Goal: Task Accomplishment & Management: Manage account settings

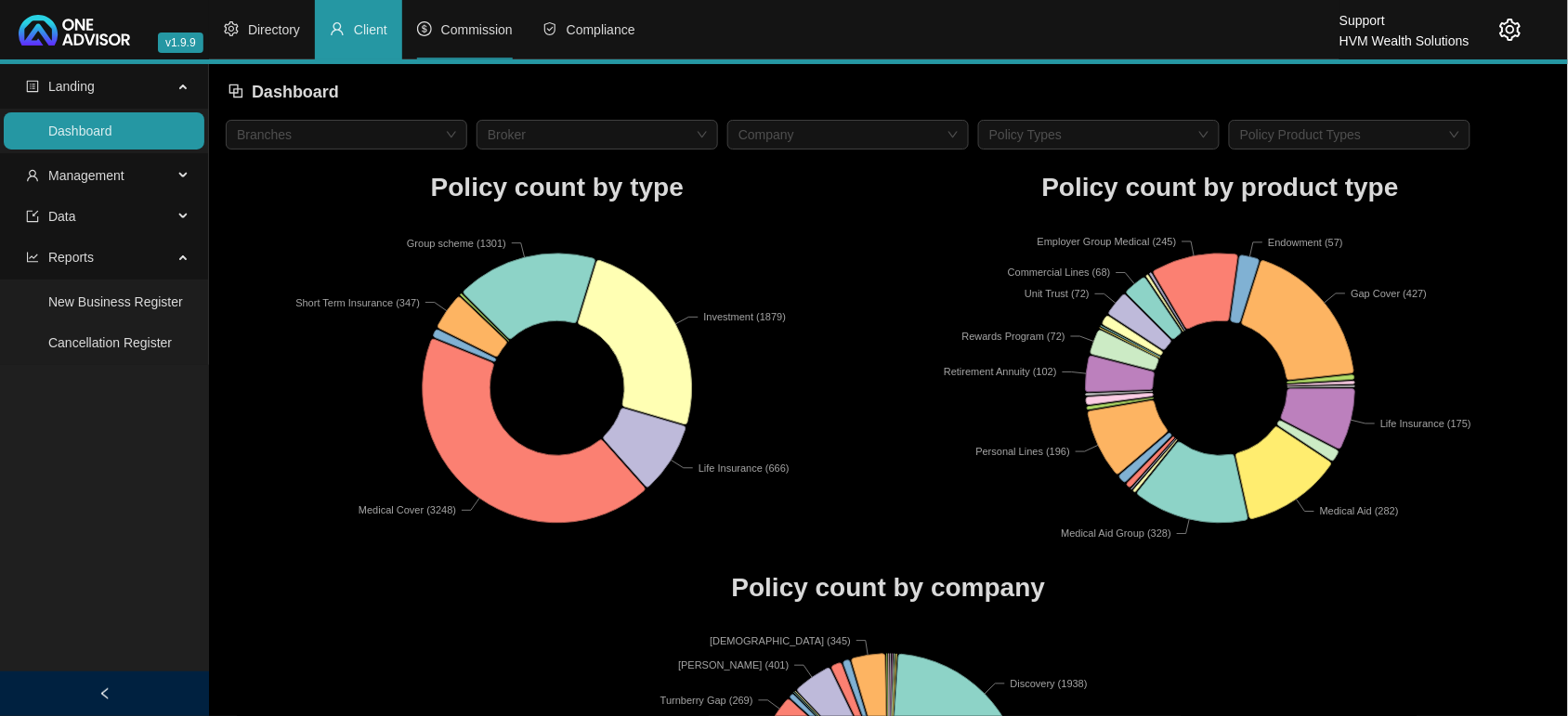
click at [446, 29] on span "Commission" at bounding box center [477, 30] width 72 height 15
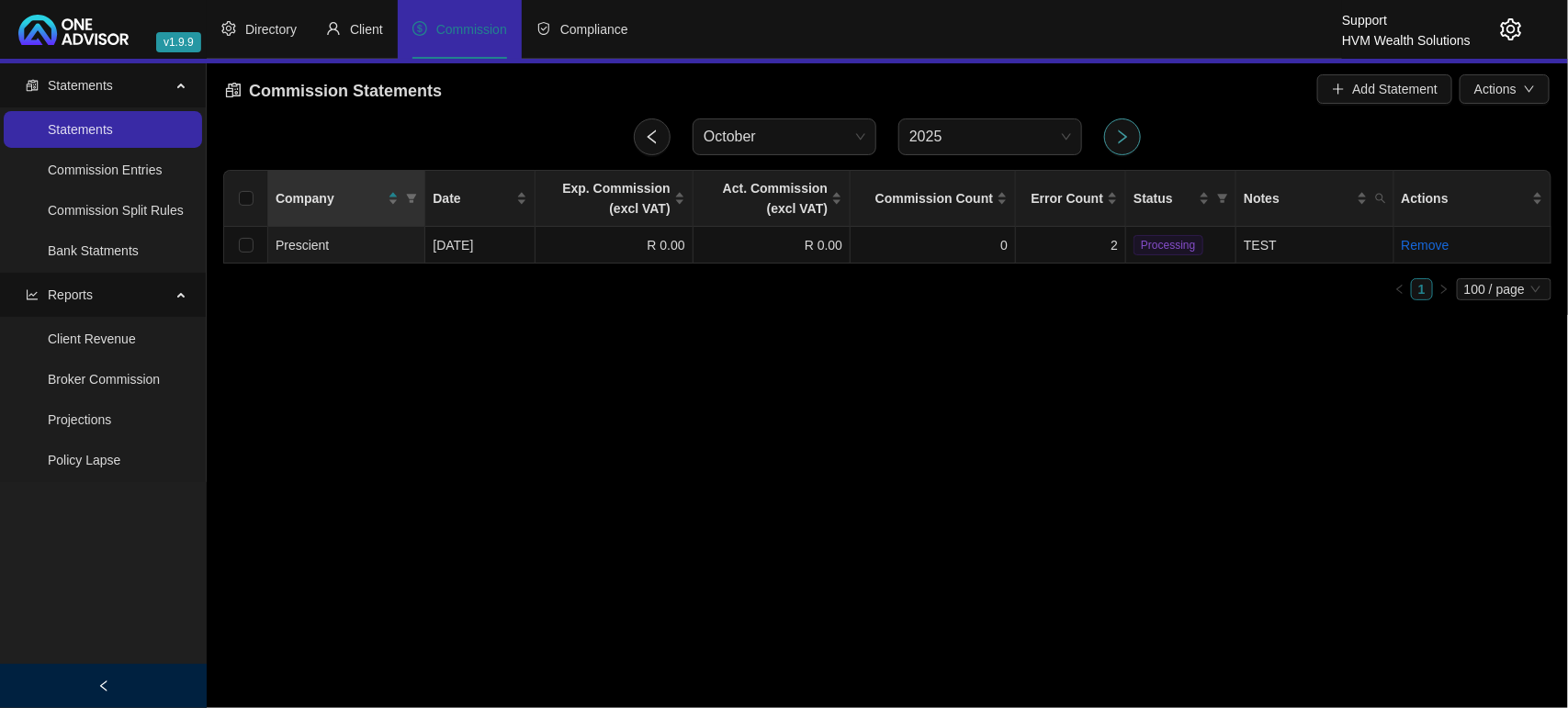
click at [1125, 139] on icon "right" at bounding box center [1121, 136] width 16 height 16
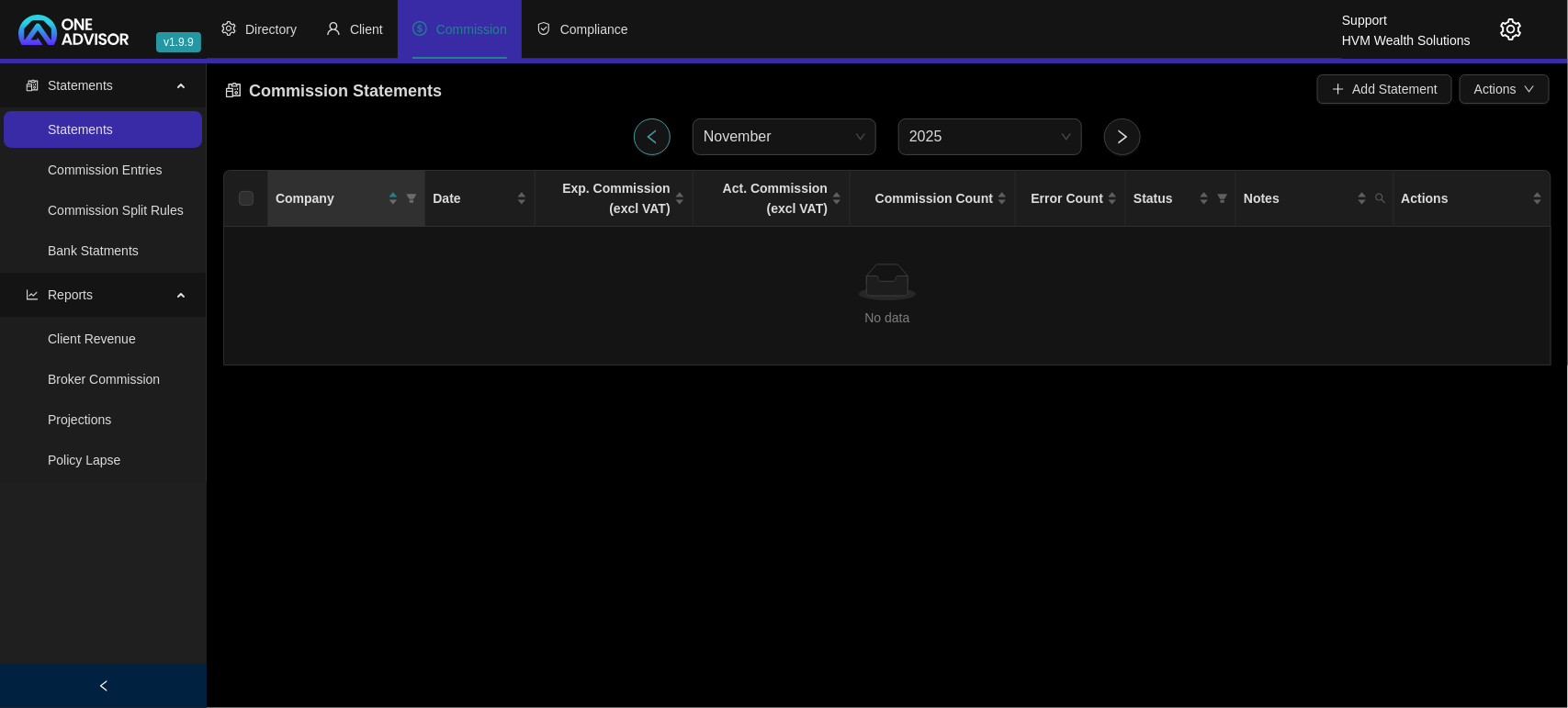
click at [659, 134] on icon "left" at bounding box center [651, 136] width 16 height 16
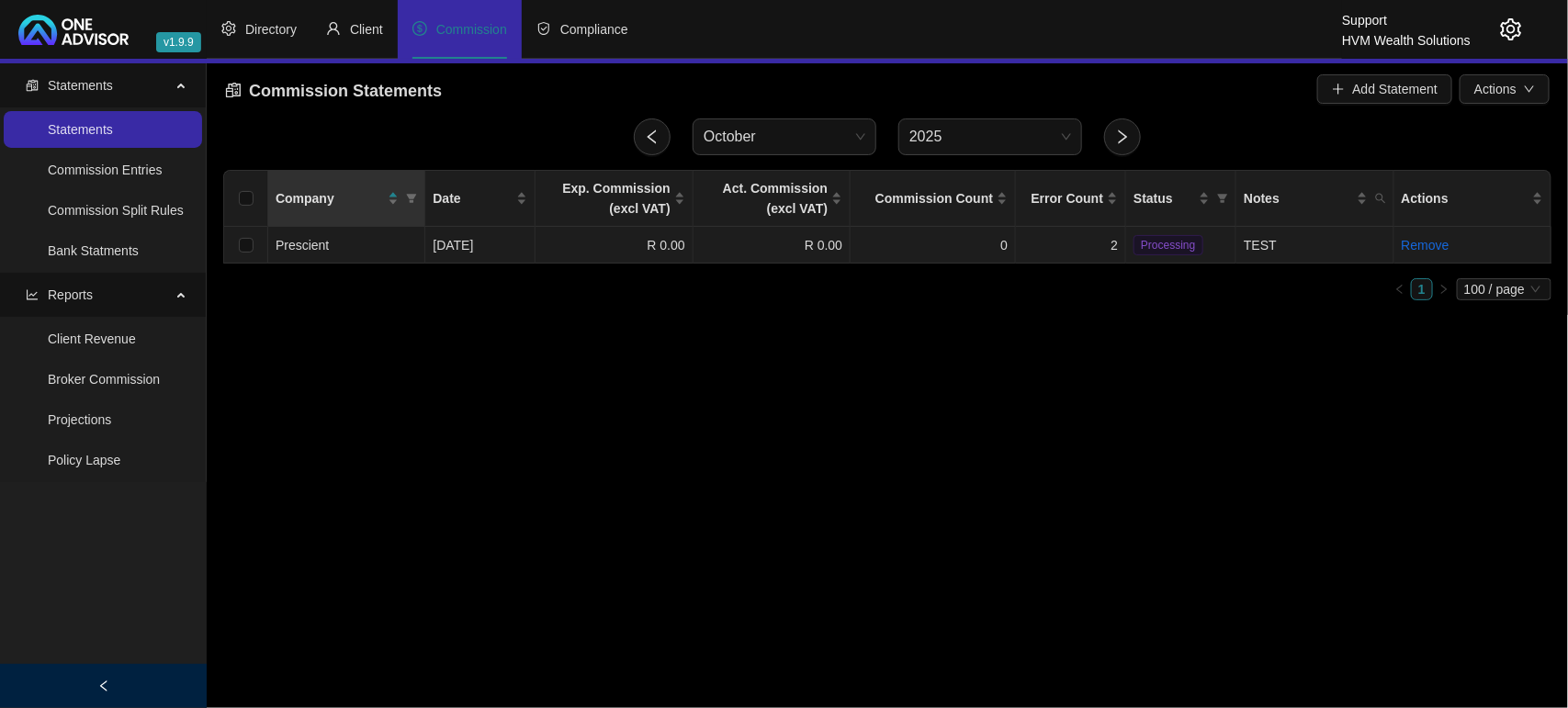
click at [943, 248] on td "0" at bounding box center [933, 245] width 166 height 37
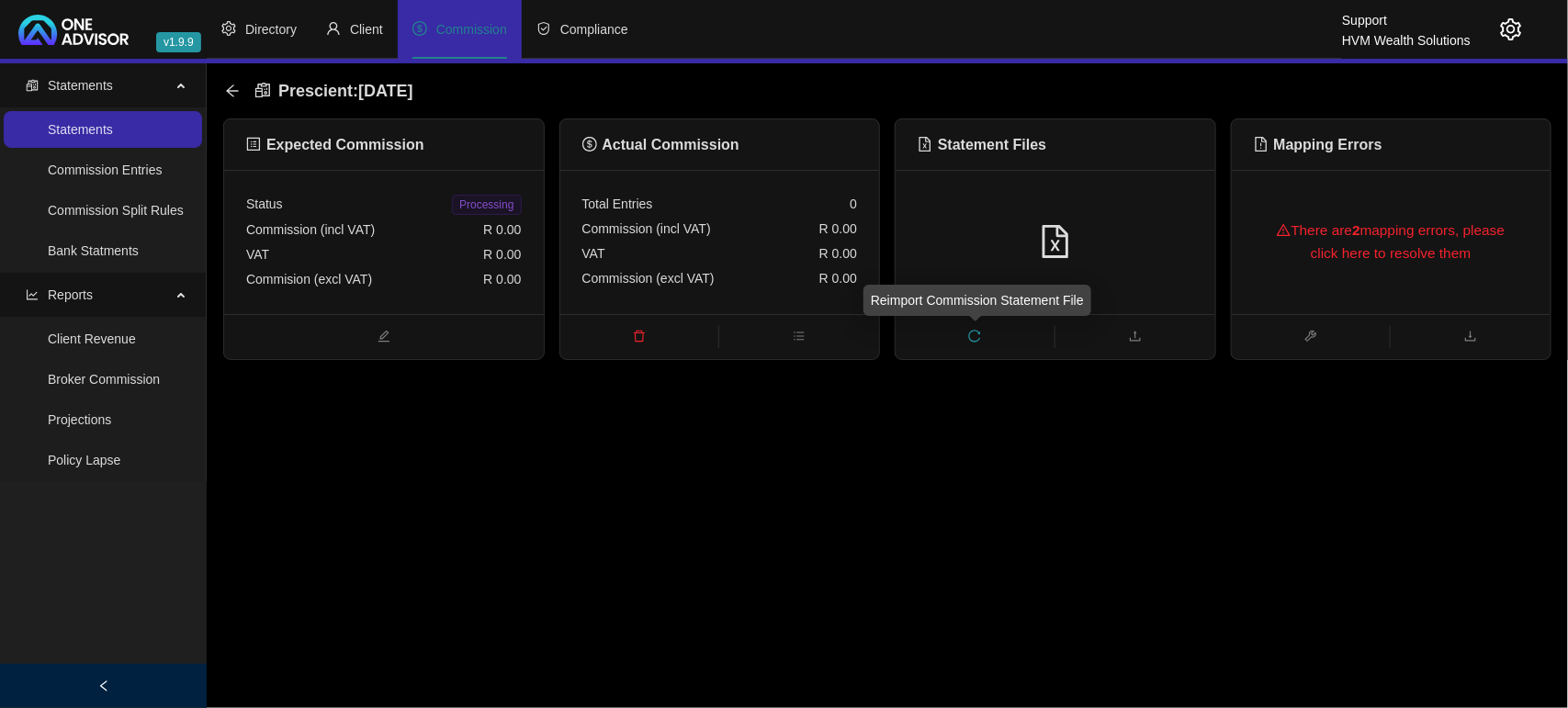
click at [990, 336] on span "reload" at bounding box center [975, 337] width 159 height 20
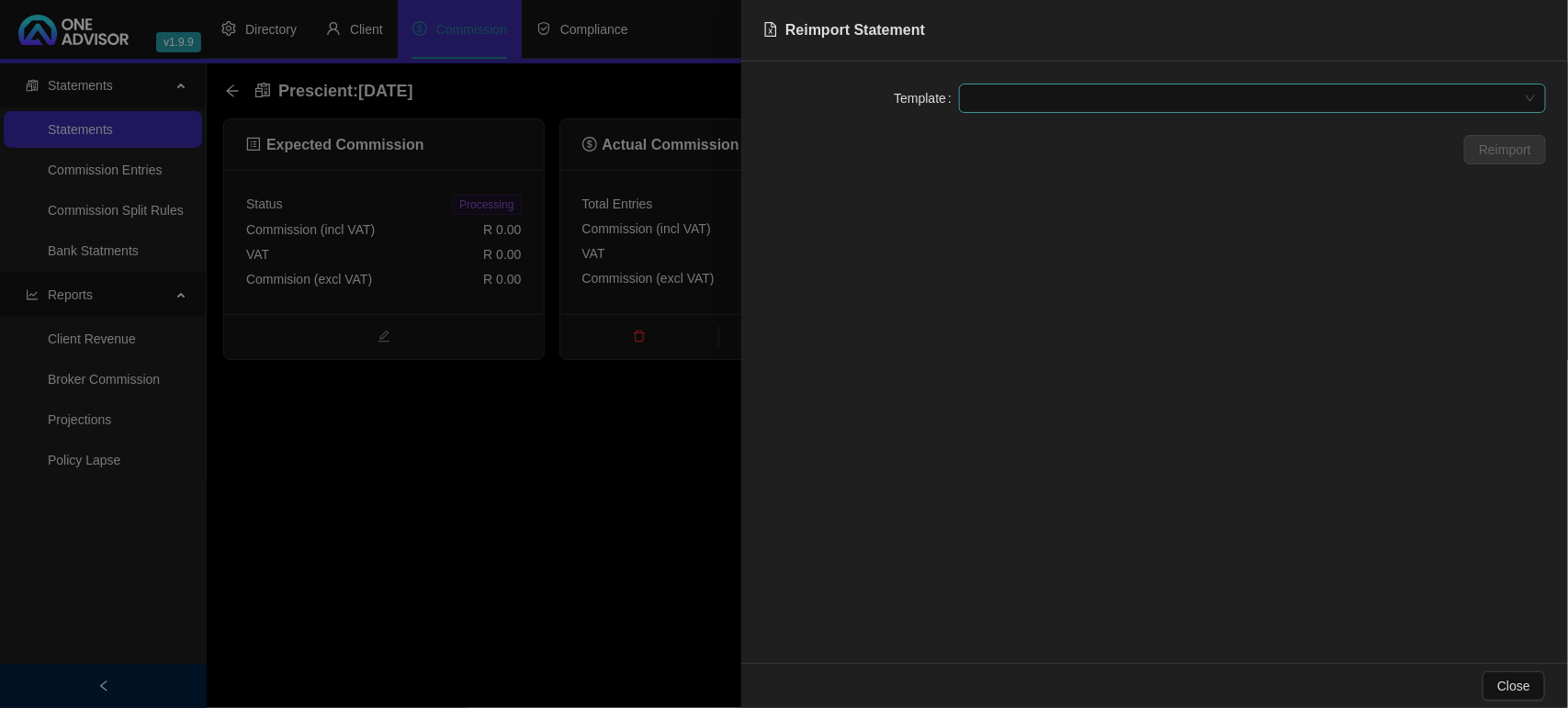
click at [1049, 108] on span at bounding box center [1252, 97] width 565 height 27
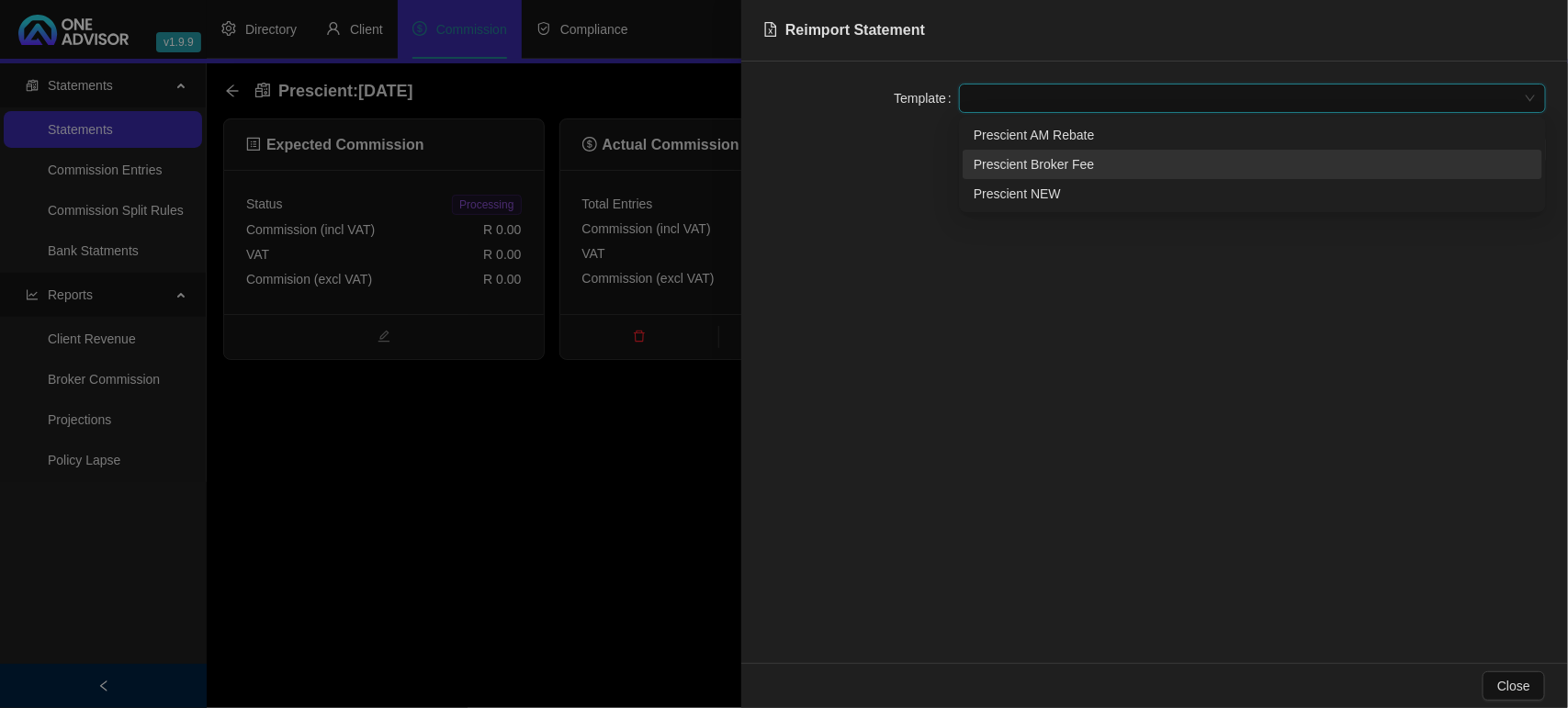
click at [1071, 168] on div "Prescient Broker Fee" at bounding box center [1252, 164] width 557 height 20
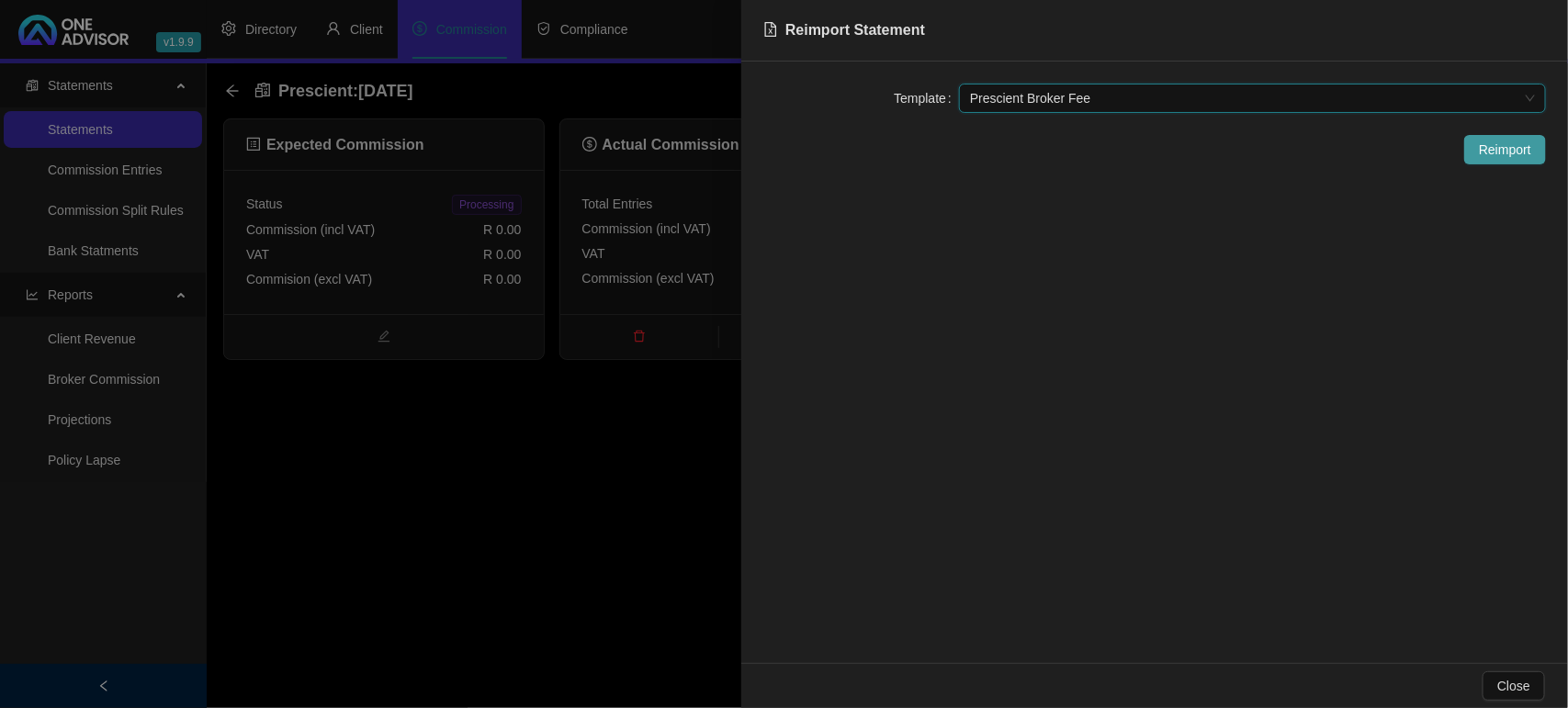
click at [1493, 153] on span "Reimport" at bounding box center [1505, 150] width 52 height 20
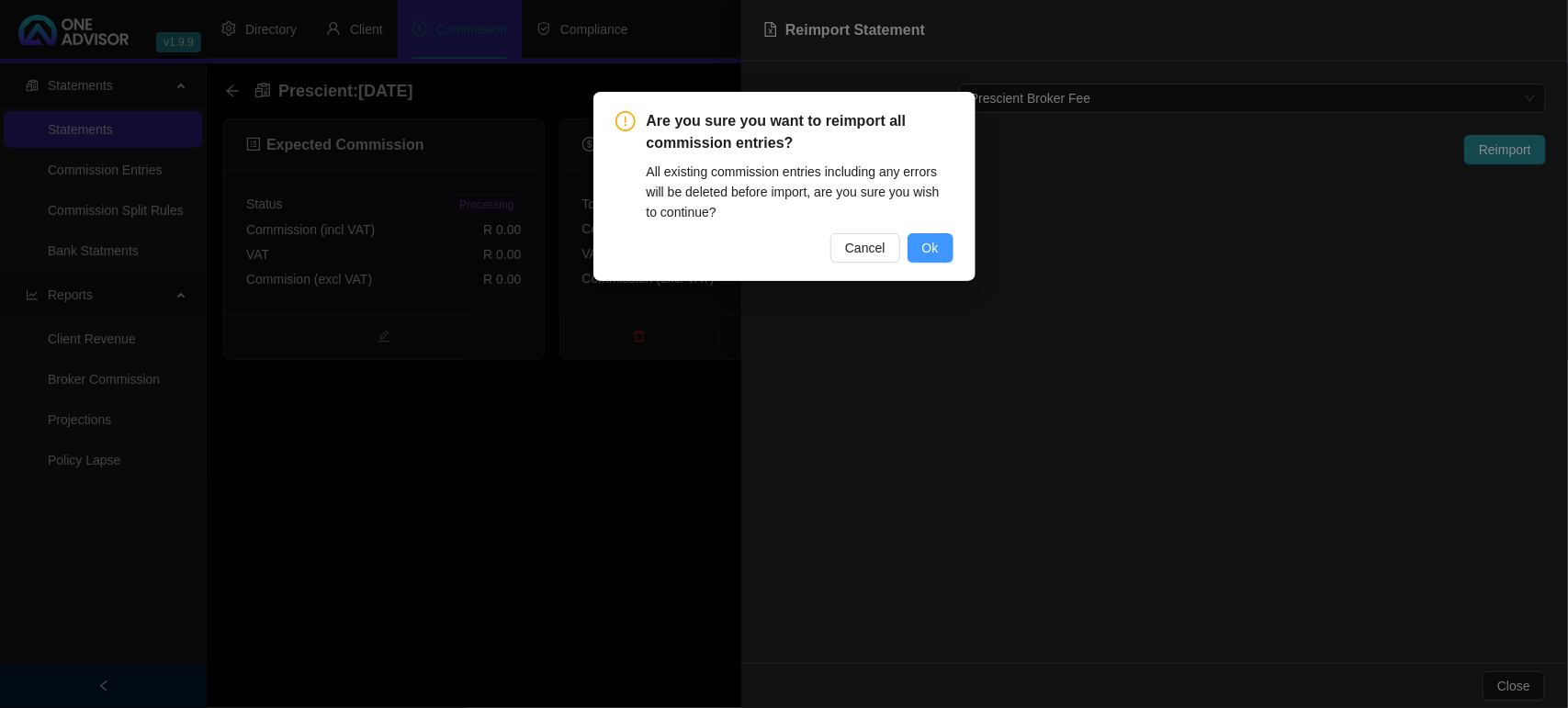
click at [939, 244] on button "Ok" at bounding box center [930, 248] width 46 height 29
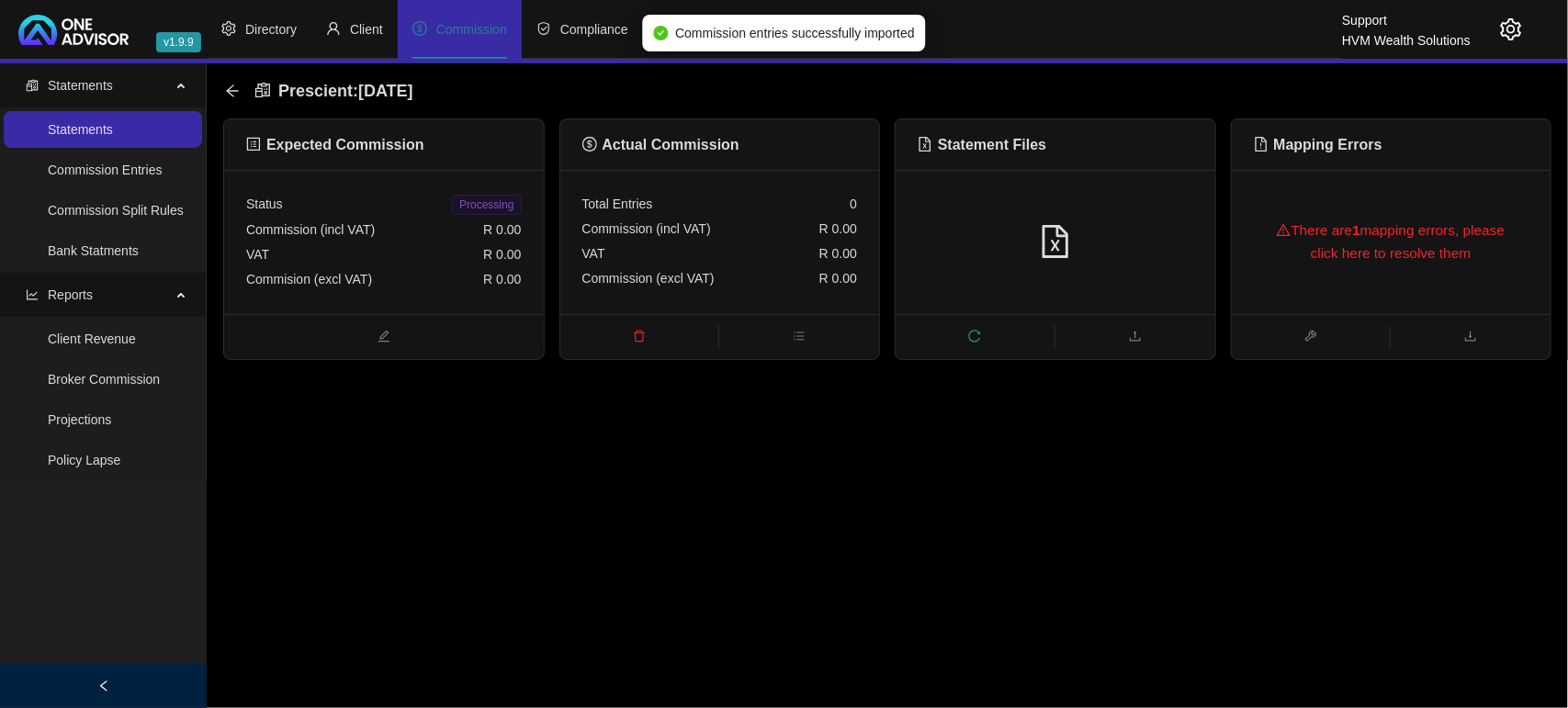
click at [1350, 250] on div "There are 1 mapping errors, please click here to resolve them" at bounding box center [1391, 241] width 275 height 80
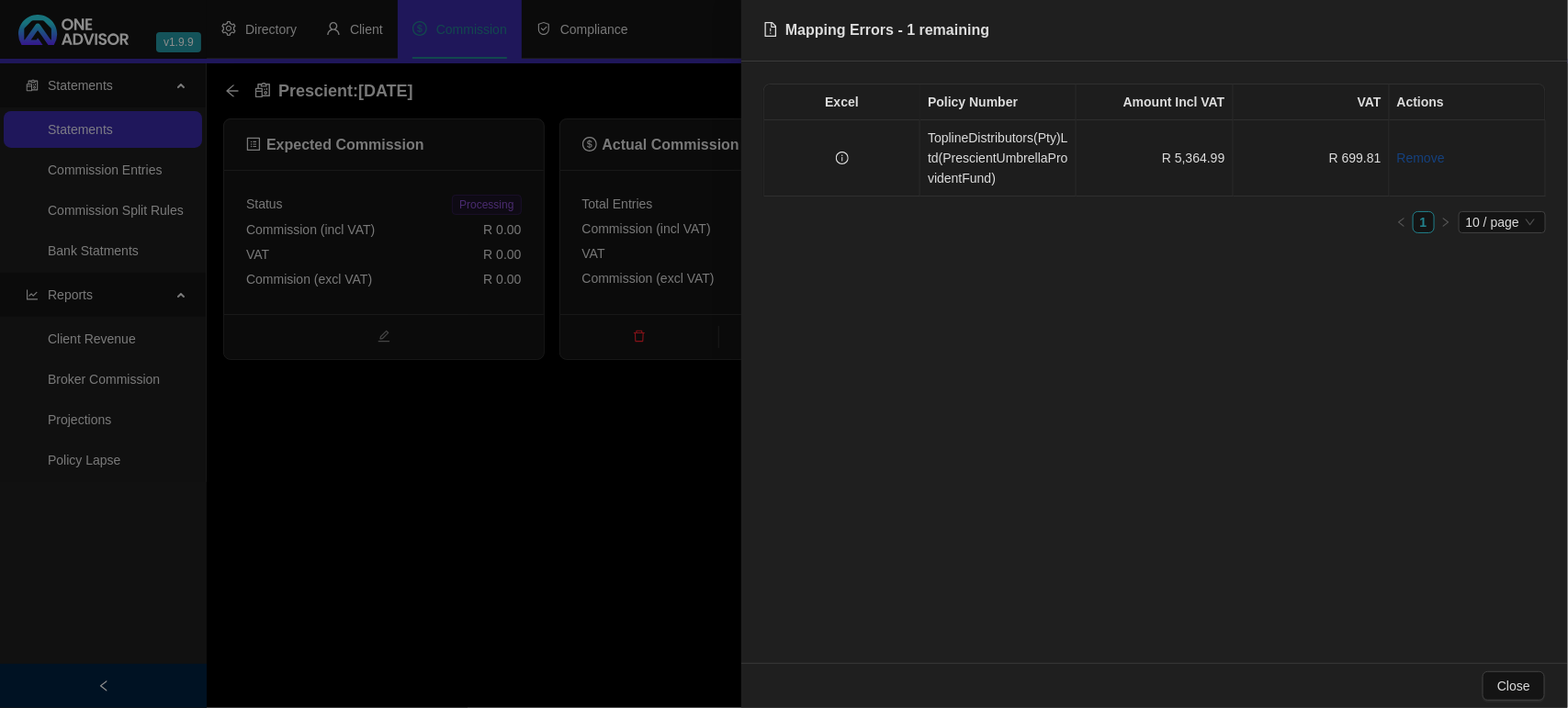
click at [1411, 156] on link "Remove" at bounding box center [1420, 158] width 47 height 15
click at [1534, 109] on span "Yes" at bounding box center [1542, 116] width 21 height 20
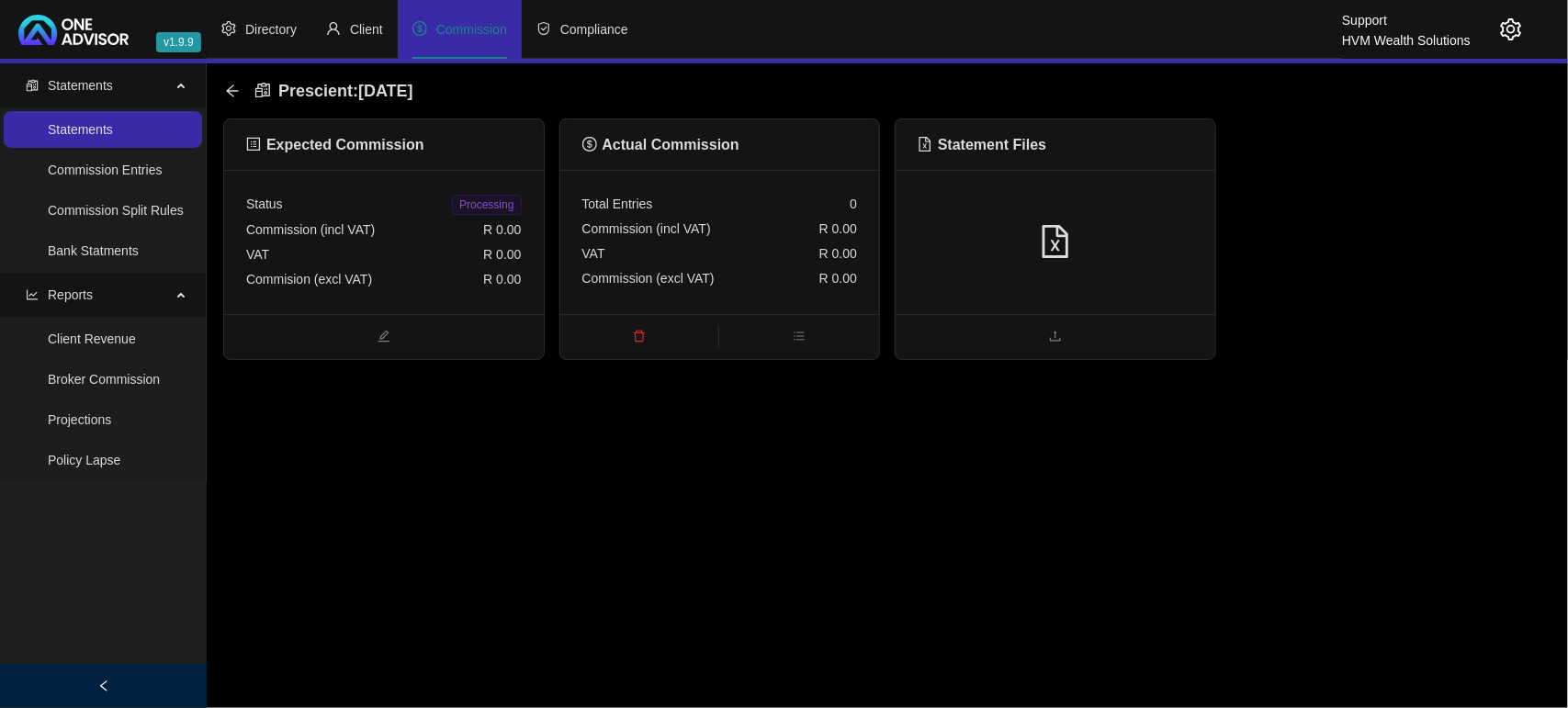
click at [640, 336] on icon "delete" at bounding box center [640, 336] width 13 height 13
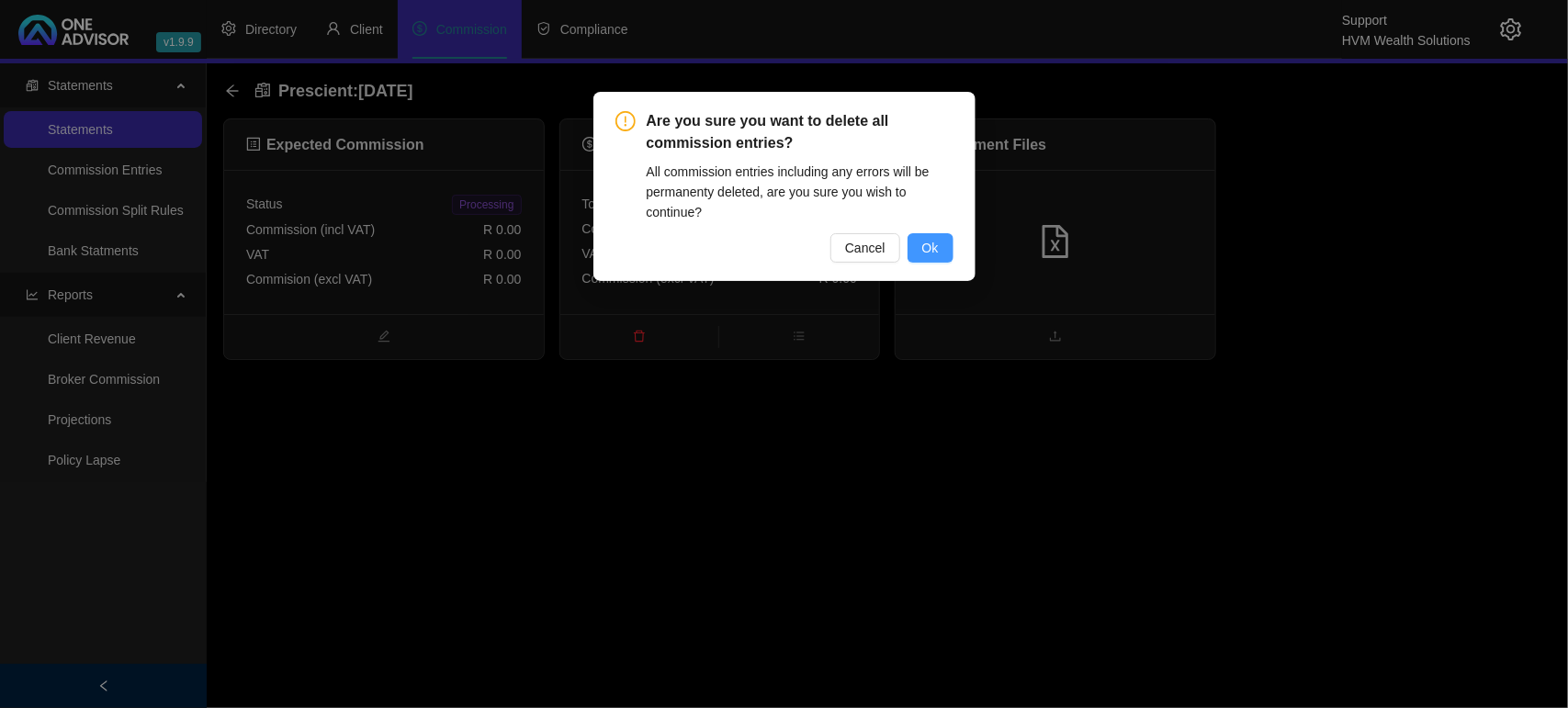
click at [915, 251] on button "Ok" at bounding box center [930, 248] width 46 height 29
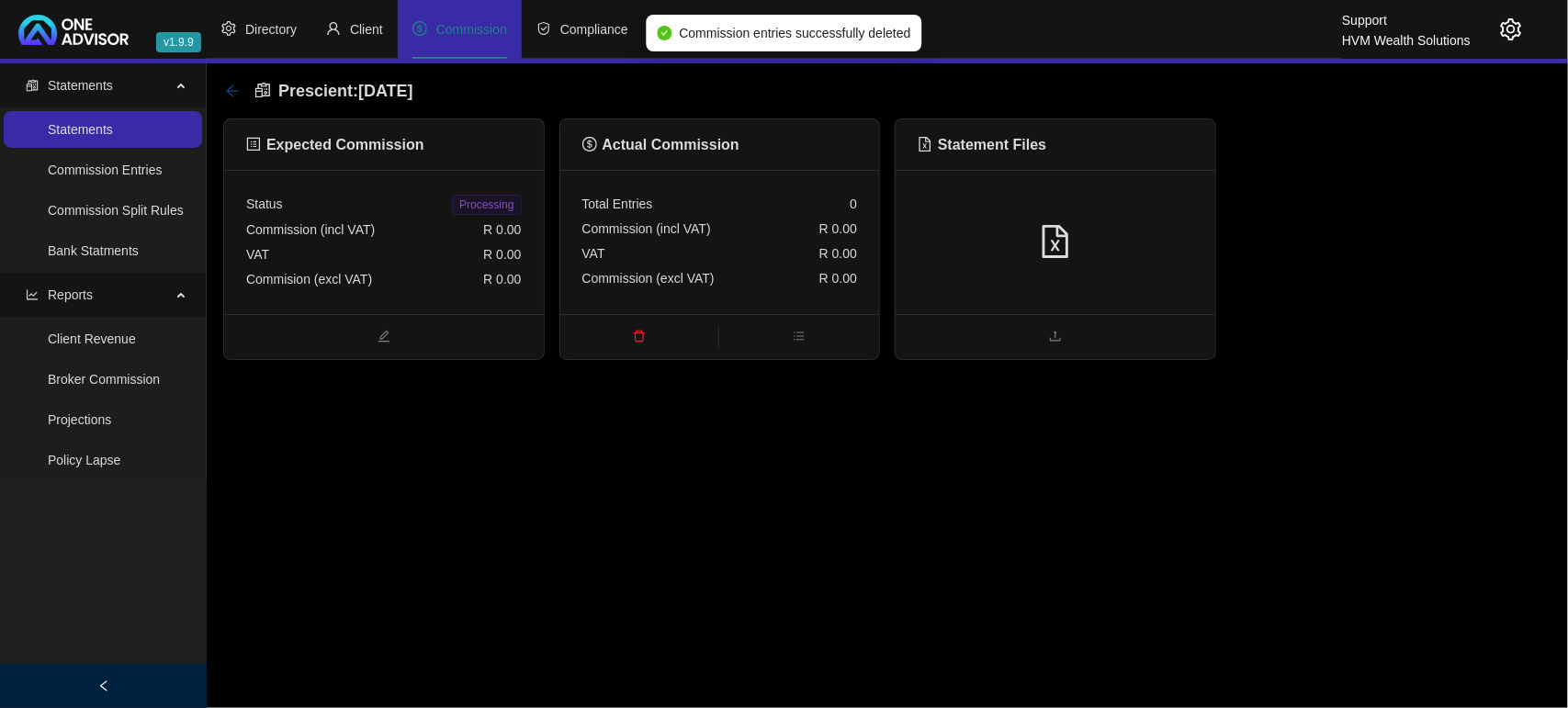
click at [228, 84] on icon "arrow-left" at bounding box center [233, 91] width 15 height 15
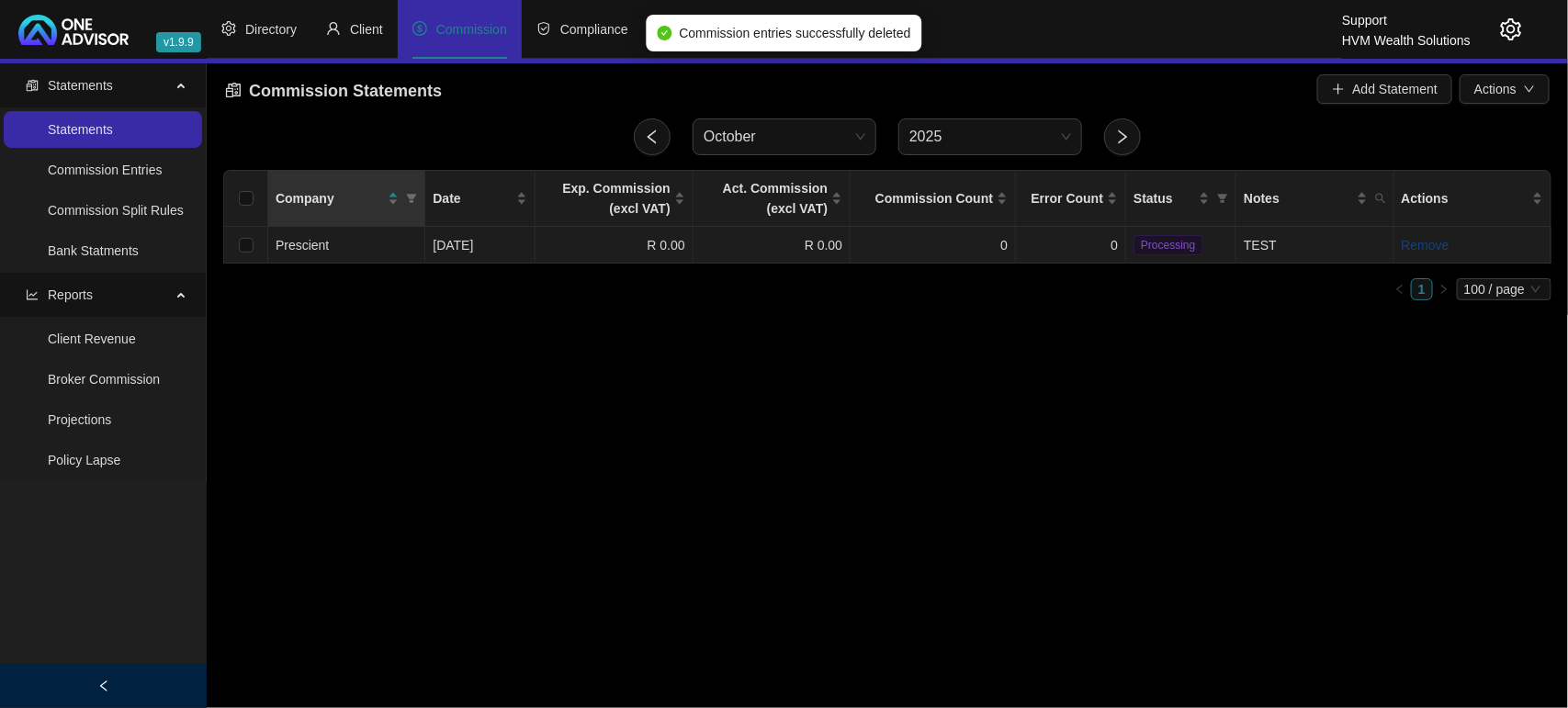
click at [1429, 240] on link "Remove" at bounding box center [1425, 245] width 47 height 15
click at [1511, 199] on button "Yes" at bounding box center [1524, 203] width 36 height 22
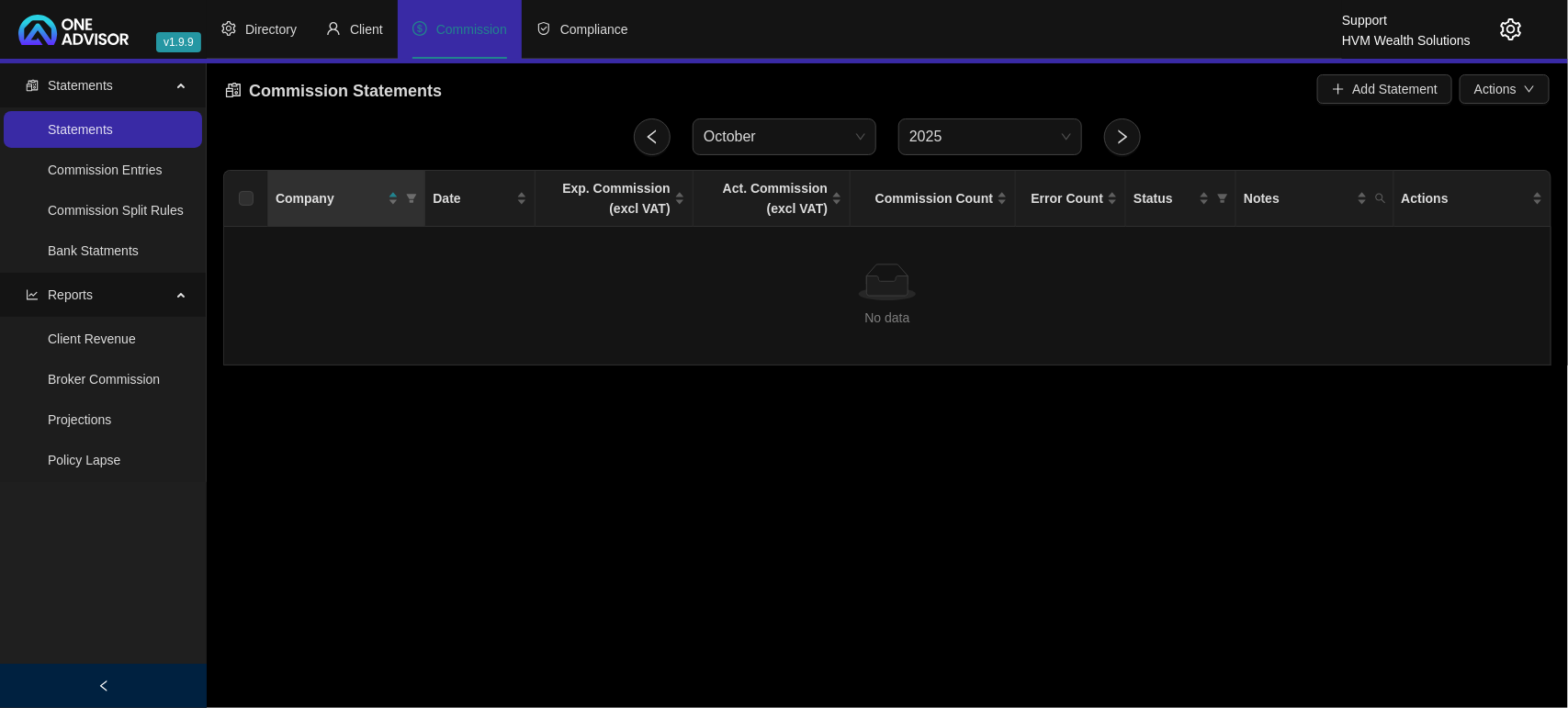
click at [1504, 28] on icon "setting" at bounding box center [1511, 28] width 21 height 22
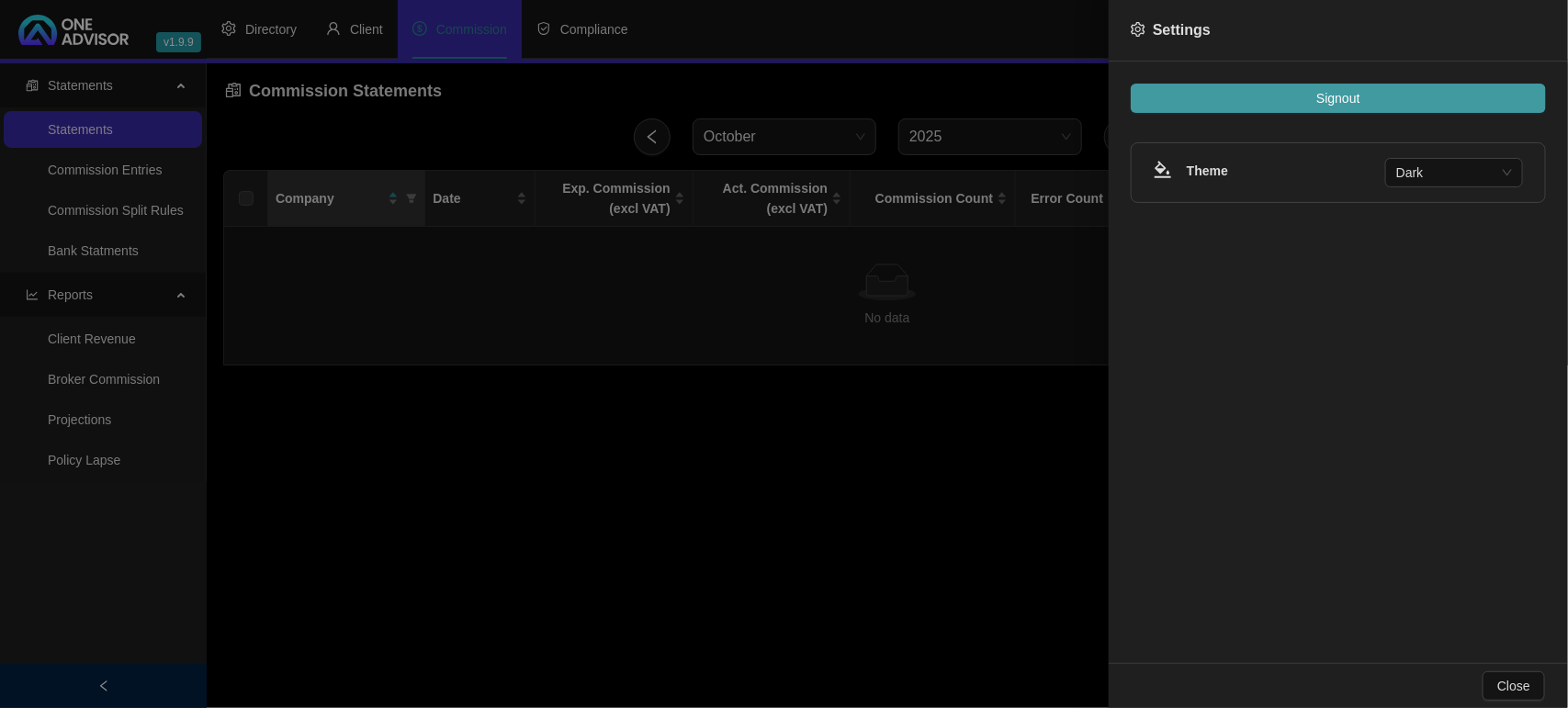
click at [1238, 99] on button "Signout" at bounding box center [1338, 97] width 415 height 29
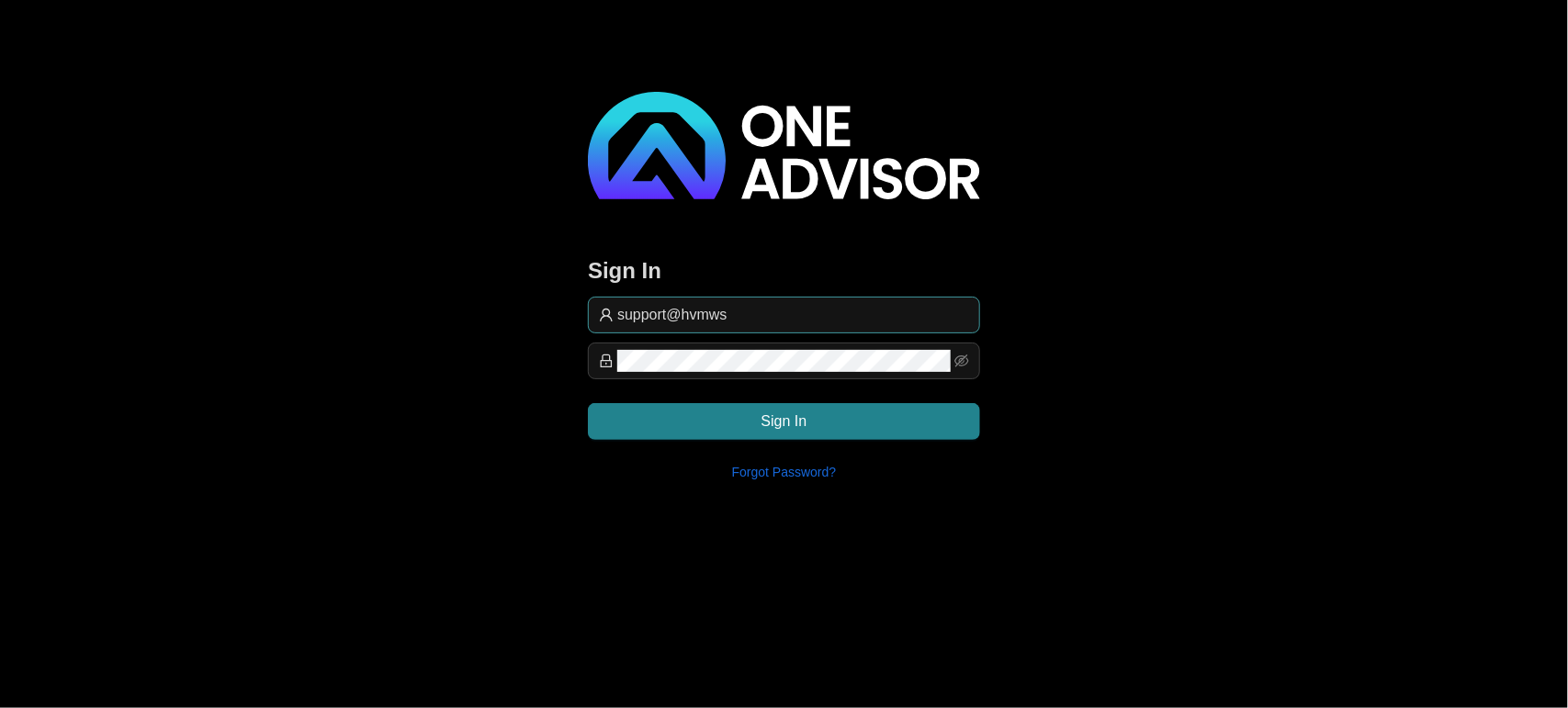
click at [790, 310] on input "support@hvmws" at bounding box center [793, 314] width 352 height 22
type input "support@[PERSON_NAME]"
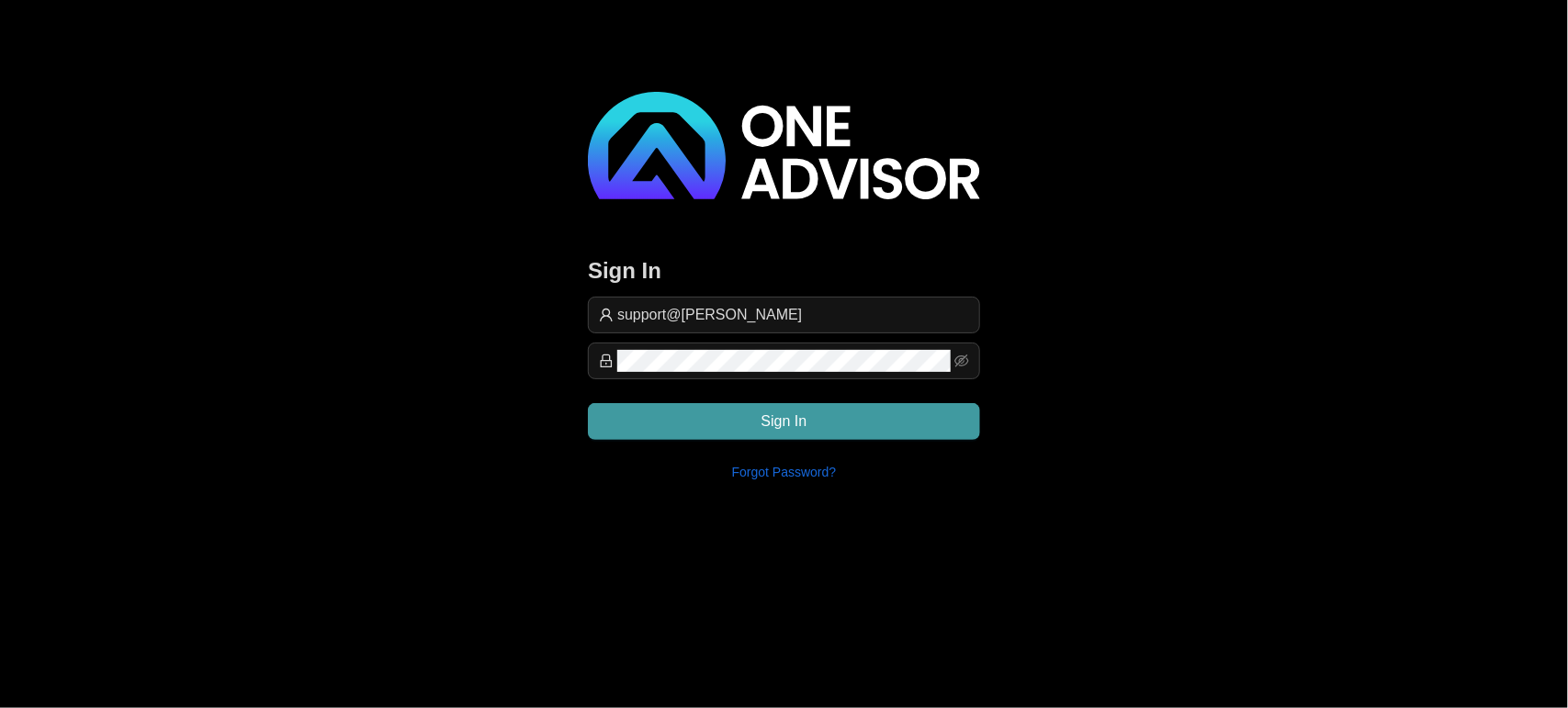
click at [765, 411] on span "Sign In" at bounding box center [784, 421] width 46 height 22
